Goal: Task Accomplishment & Management: Use online tool/utility

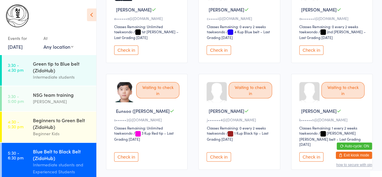
scroll to position [213, 0]
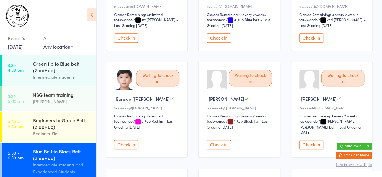
drag, startPoint x: 124, startPoint y: 136, endPoint x: 164, endPoint y: 142, distance: 40.4
drag, startPoint x: 164, startPoint y: 142, endPoint x: 132, endPoint y: 138, distance: 32.3
click at [132, 140] on button "Check in" at bounding box center [126, 144] width 24 height 9
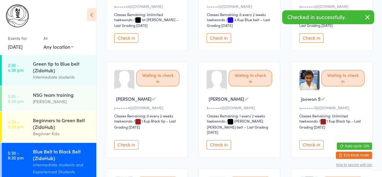
drag, startPoint x: 132, startPoint y: 138, endPoint x: 195, endPoint y: 149, distance: 64.4
drag, startPoint x: 195, startPoint y: 149, endPoint x: 171, endPoint y: 120, distance: 38.2
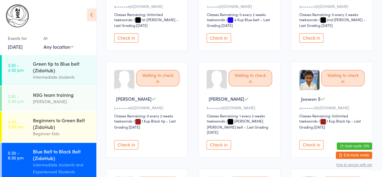
drag, startPoint x: 171, startPoint y: 120, endPoint x: 191, endPoint y: 141, distance: 29.5
click at [191, 141] on div "Waiting to check in [PERSON_NAME] C j•••••••g@[DOMAIN_NAME] Classes Remaining: …" at bounding box center [240, 115] width 278 height 523
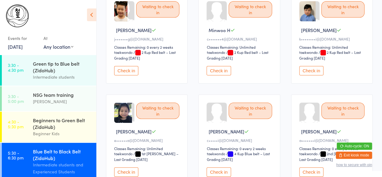
scroll to position [80, 0]
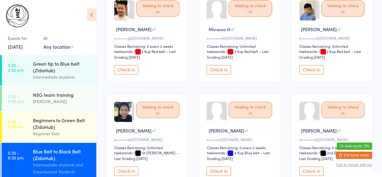
click at [312, 68] on button "Check in" at bounding box center [311, 69] width 24 height 9
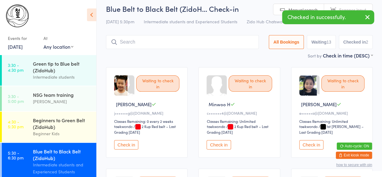
scroll to position [4, 0]
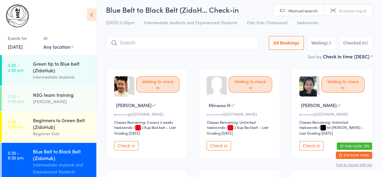
drag, startPoint x: 320, startPoint y: 41, endPoint x: 329, endPoint y: 30, distance: 14.8
drag, startPoint x: 329, startPoint y: 30, endPoint x: 221, endPoint y: 54, distance: 111.0
click at [221, 54] on div "Sort by Check in time (DESC) First name (ASC) First name (DESC) Last name (ASC)…" at bounding box center [239, 56] width 267 height 7
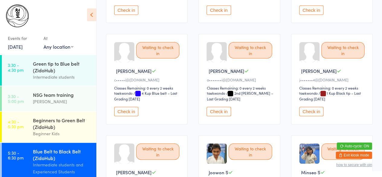
scroll to position [140, 0]
click at [315, 107] on button "Check in" at bounding box center [311, 110] width 24 height 9
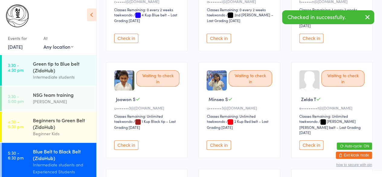
scroll to position [219, 0]
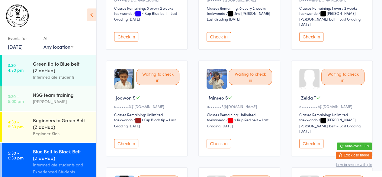
click at [215, 139] on button "Check in" at bounding box center [219, 143] width 24 height 9
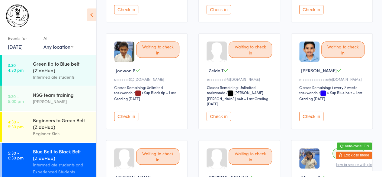
scroll to position [245, 0]
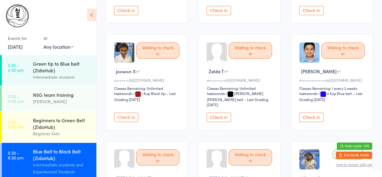
click at [317, 112] on button "Check in" at bounding box center [311, 116] width 24 height 9
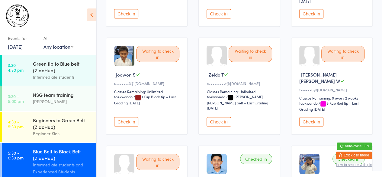
scroll to position [245, 0]
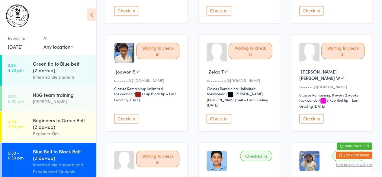
click at [125, 114] on button "Check in" at bounding box center [126, 118] width 24 height 9
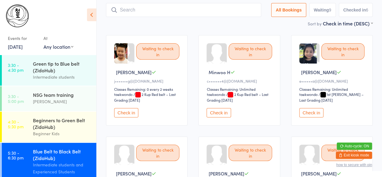
scroll to position [37, 0]
click at [127, 113] on button "Check in" at bounding box center [126, 112] width 24 height 9
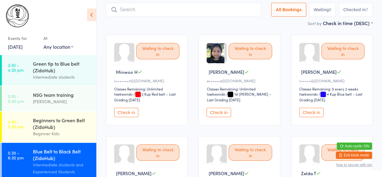
click at [127, 112] on button "Check in" at bounding box center [126, 112] width 24 height 9
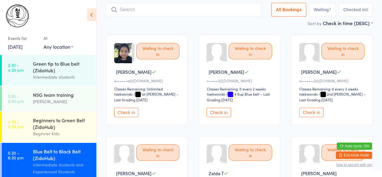
click at [228, 112] on button "Check in" at bounding box center [219, 112] width 24 height 9
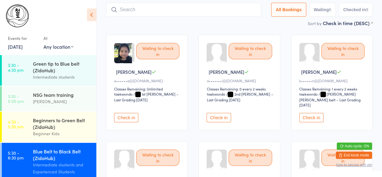
click at [221, 113] on button "Check in" at bounding box center [219, 117] width 24 height 9
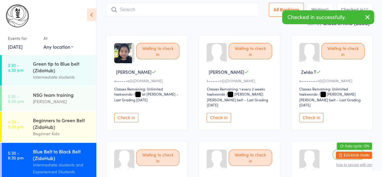
click at [225, 113] on button "Check in" at bounding box center [219, 117] width 24 height 9
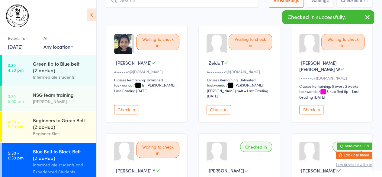
scroll to position [48, 0]
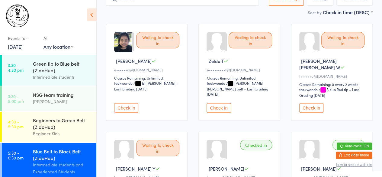
click at [310, 103] on button "Check in" at bounding box center [311, 107] width 24 height 9
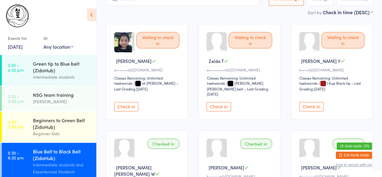
click at [311, 102] on button "Check in" at bounding box center [311, 106] width 24 height 9
